Goal: Communication & Community: Answer question/provide support

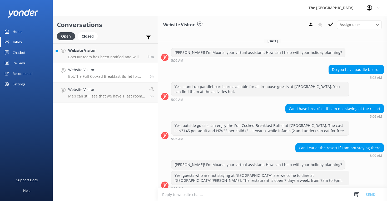
scroll to position [201, 0]
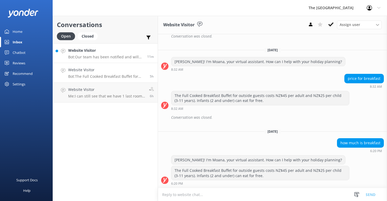
click at [114, 54] on div "Website Visitor Bot: Our team has been notified and will be with you as soon as…" at bounding box center [105, 53] width 75 height 11
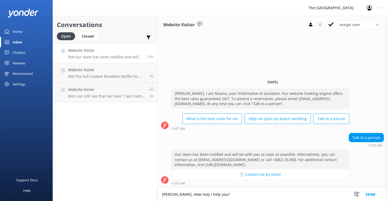
type textarea "[PERSON_NAME], How may I help you?"
click at [368, 193] on button "Send" at bounding box center [371, 194] width 20 height 13
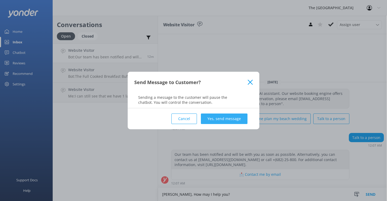
click at [238, 119] on button "Yes, send message" at bounding box center [224, 119] width 47 height 11
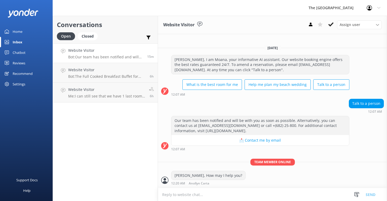
click at [193, 193] on textarea at bounding box center [272, 195] width 229 height 13
click at [184, 196] on textarea at bounding box center [272, 195] width 229 height 13
paste textarea "As I am not getting any response, I will now close this chatbox. Please feel fr…"
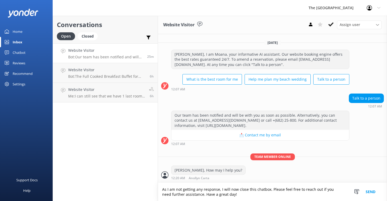
type textarea "As I am not getting any response, I will now close this chatbox. Please feel fr…"
click at [369, 191] on button "Send" at bounding box center [371, 192] width 20 height 18
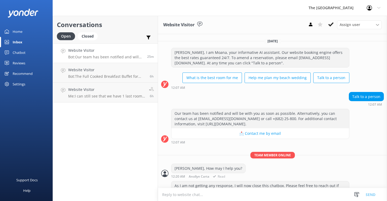
scroll to position [15, 0]
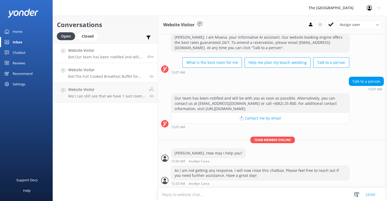
click at [103, 74] on div "Website Visitor Bot: The Full Cooked Breakfast Buffet for outside guests costs …" at bounding box center [107, 73] width 78 height 12
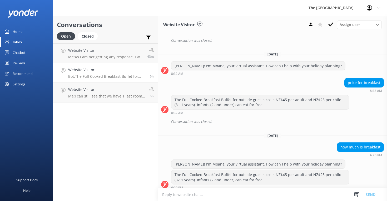
scroll to position [201, 0]
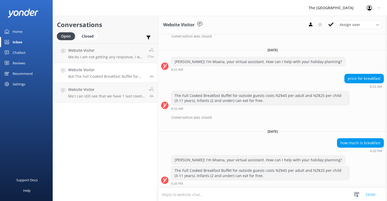
click at [116, 71] on h4 "Website Visitor" at bounding box center [107, 70] width 78 height 6
click at [107, 92] on h4 "Website Visitor" at bounding box center [106, 90] width 77 height 6
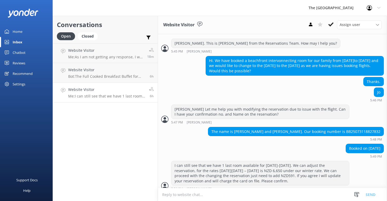
scroll to position [131, 0]
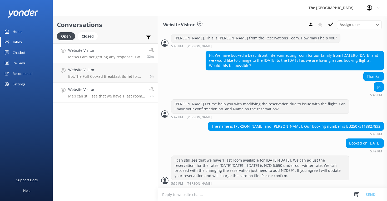
click at [97, 56] on p "Me: As I am not getting any response, I will now close this chatbox. Please fee…" at bounding box center [105, 57] width 75 height 5
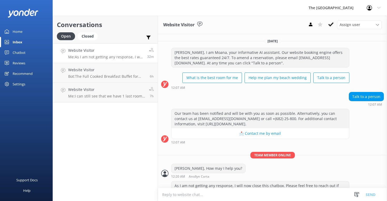
scroll to position [15, 0]
